Goal: Find specific page/section: Find specific page/section

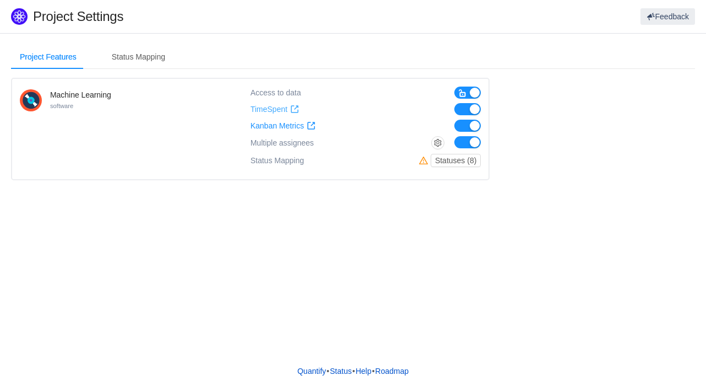
click at [295, 109] on span at bounding box center [294, 109] width 9 height 9
click at [455, 160] on button "Statuses (8)" at bounding box center [456, 160] width 50 height 13
